Goal: Transaction & Acquisition: Purchase product/service

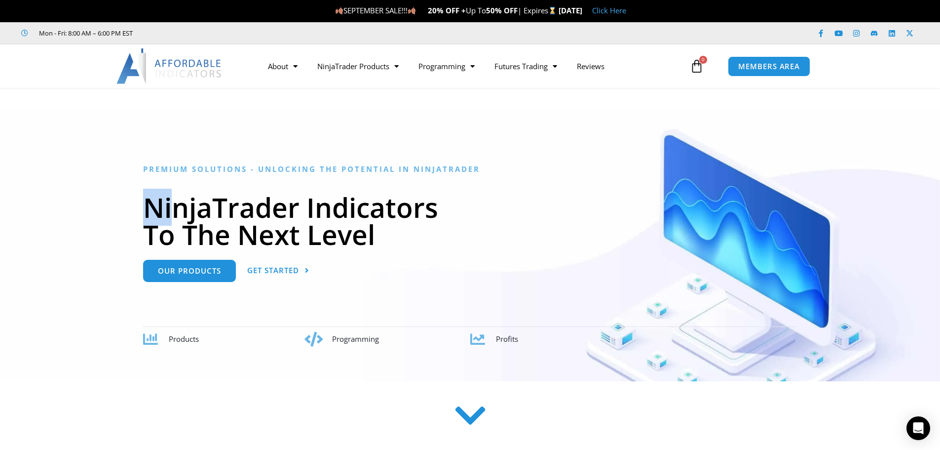
drag, startPoint x: 148, startPoint y: 208, endPoint x: 174, endPoint y: 212, distance: 26.9
click at [174, 212] on h1 "NinjaTrader Indicators To The Next Level" at bounding box center [470, 220] width 654 height 54
click at [182, 212] on h1 "NinjaTrader Indicators To The Next Level" at bounding box center [470, 220] width 654 height 54
drag, startPoint x: 181, startPoint y: 210, endPoint x: 209, endPoint y: 209, distance: 28.1
click at [209, 209] on h1 "NinjaTrader Indicators To The Next Level" at bounding box center [470, 220] width 654 height 54
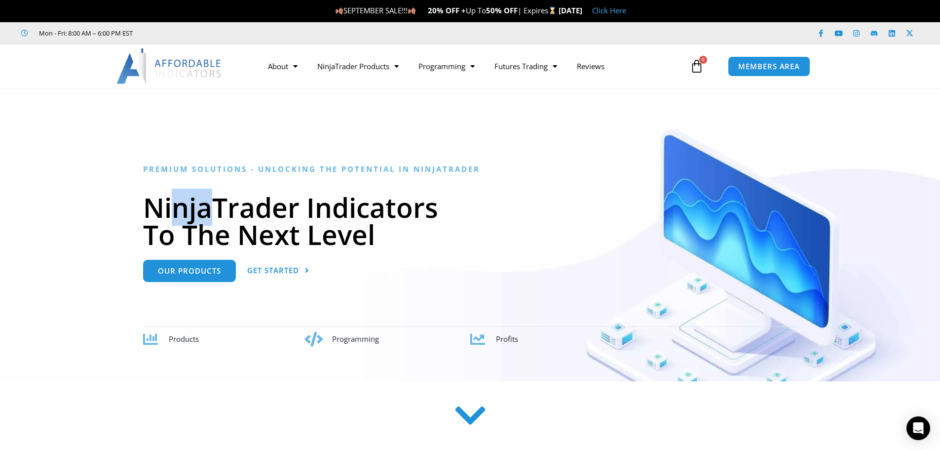
click at [194, 213] on h1 "NinjaTrader Indicators To The Next Level" at bounding box center [470, 220] width 654 height 54
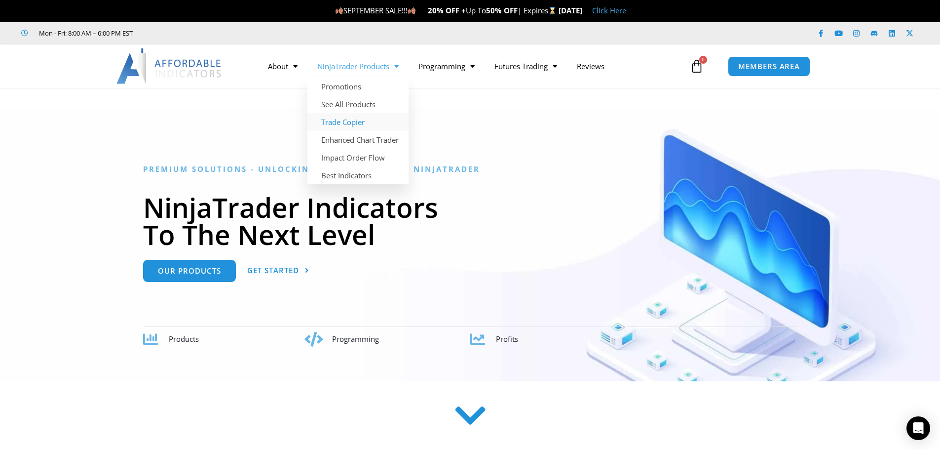
click at [350, 120] on link "Trade Copier" at bounding box center [357, 122] width 101 height 18
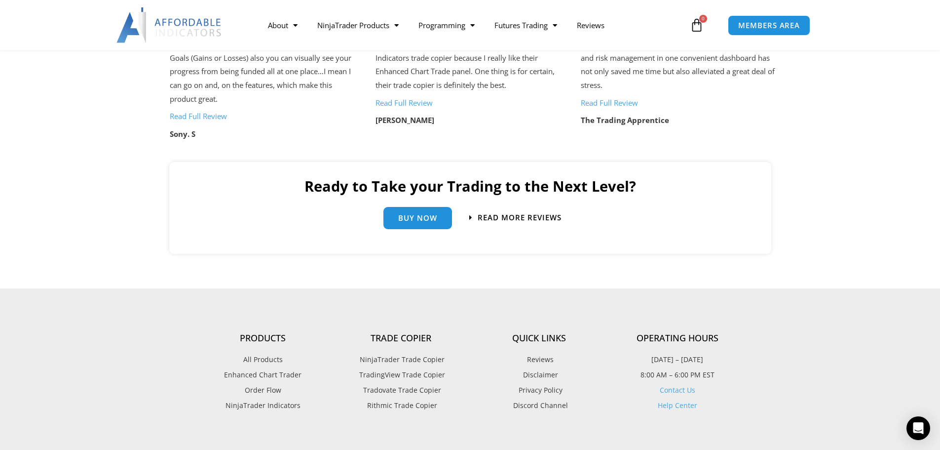
scroll to position [2221, 0]
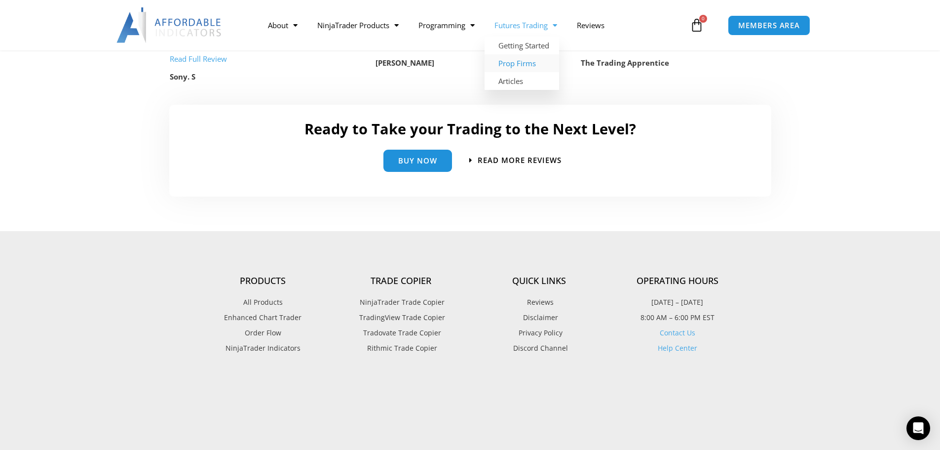
click at [524, 64] on link "Prop Firms" at bounding box center [522, 63] width 75 height 18
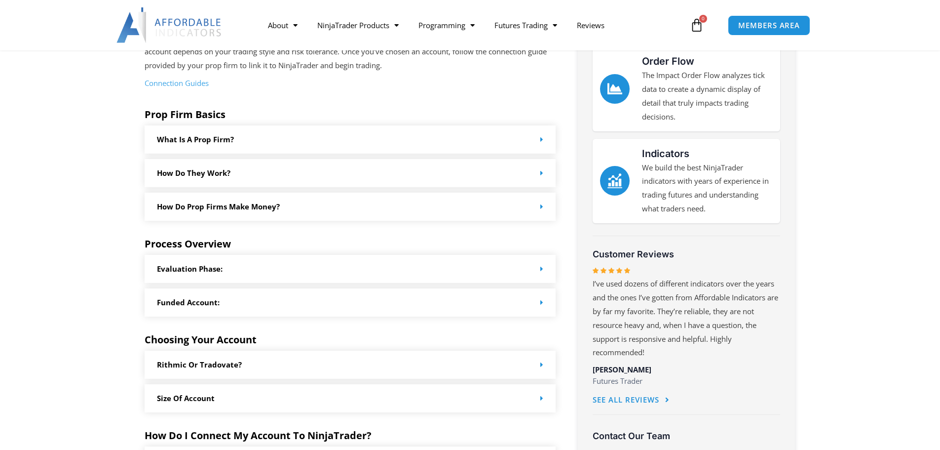
scroll to position [296, 0]
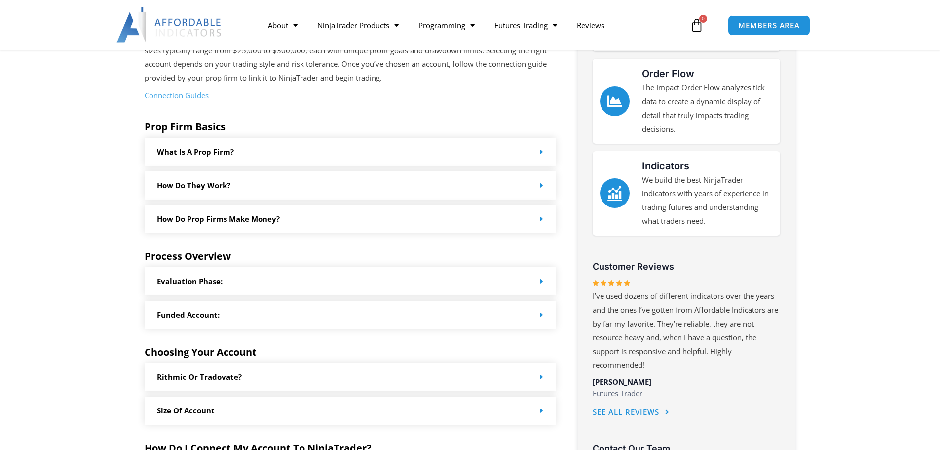
click at [280, 220] on div "How do Prop Firms make money?" at bounding box center [351, 219] width 412 height 28
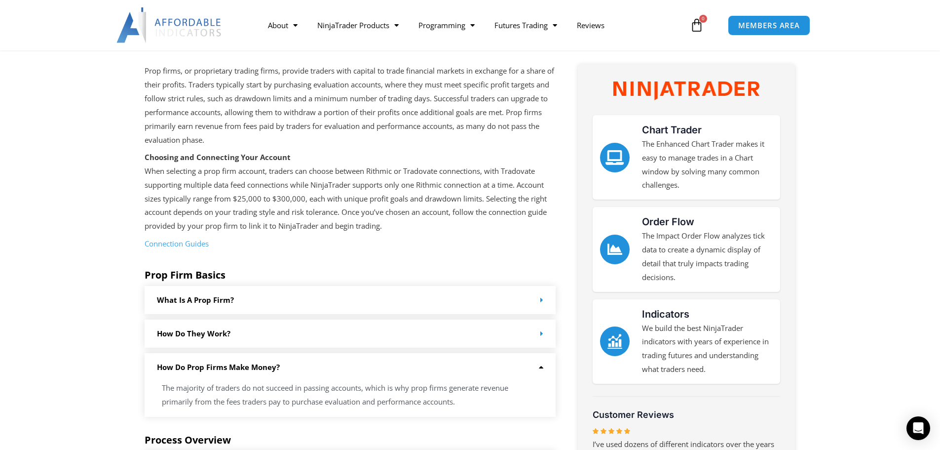
scroll to position [0, 0]
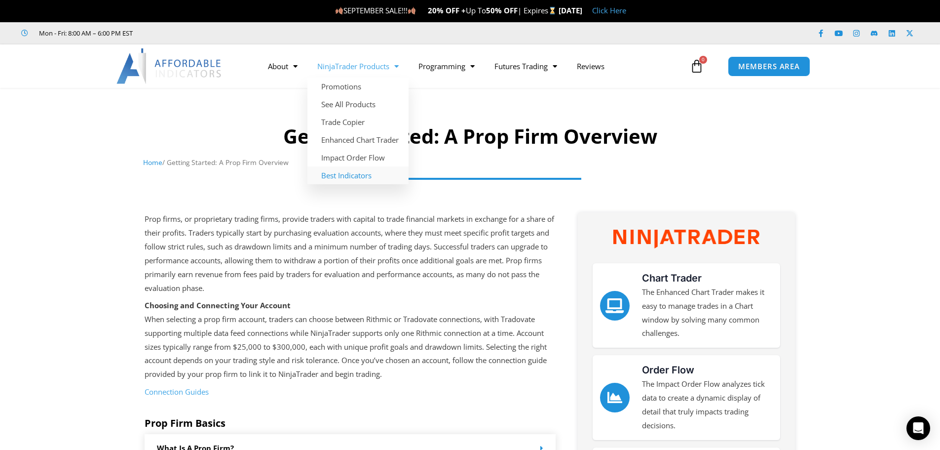
click at [346, 173] on link "Best Indicators" at bounding box center [357, 175] width 101 height 18
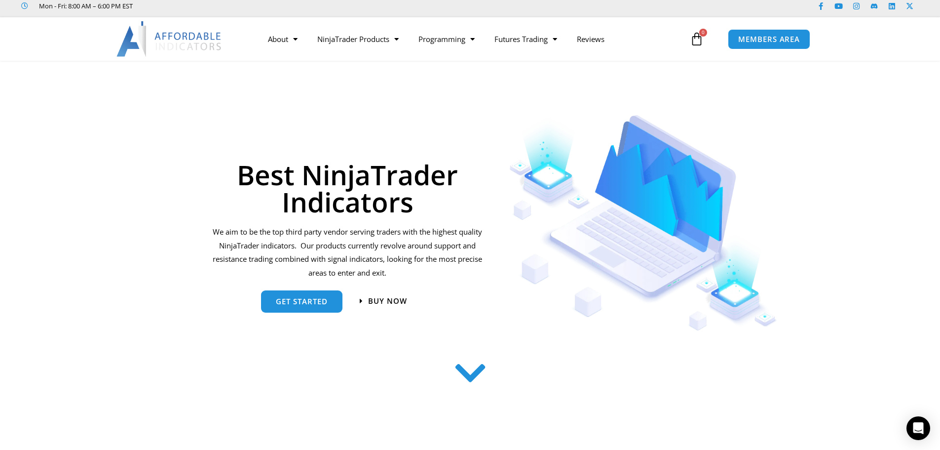
scroll to position [7, 0]
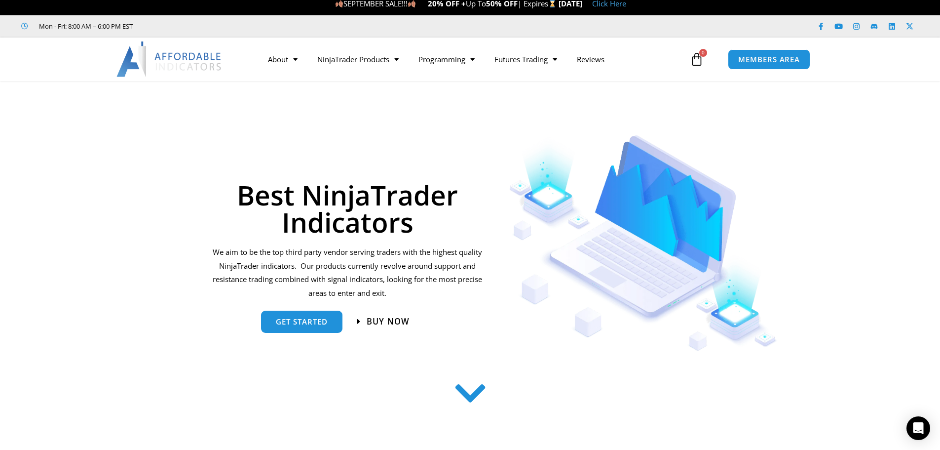
click at [380, 319] on span "Buy now" at bounding box center [388, 321] width 43 height 8
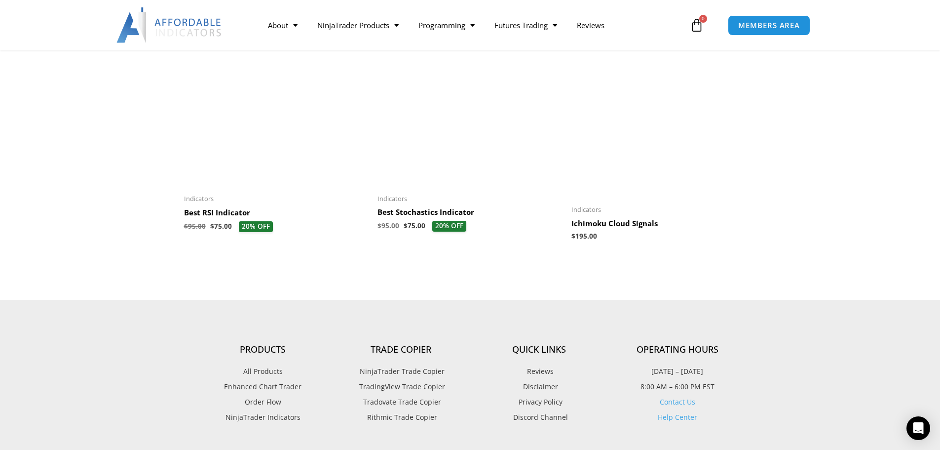
scroll to position [1135, 0]
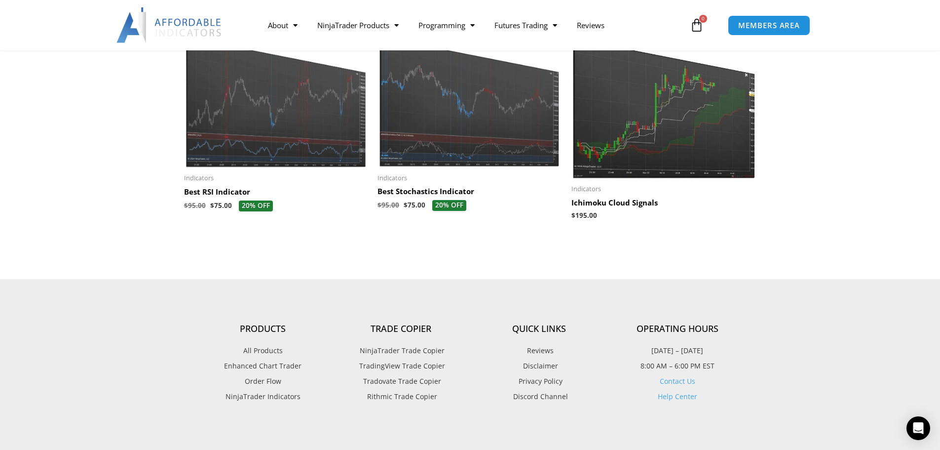
click at [659, 132] on img at bounding box center [664, 100] width 184 height 158
